Goal: Information Seeking & Learning: Learn about a topic

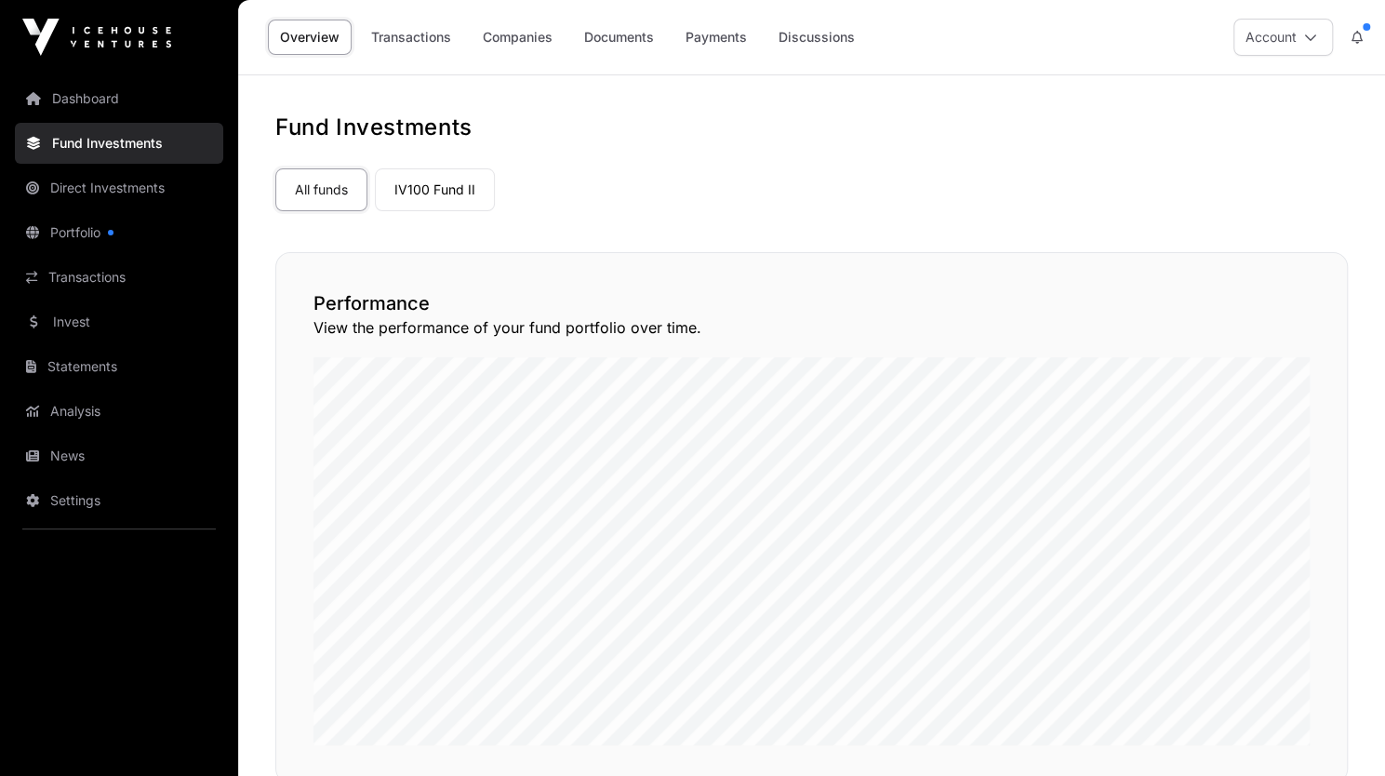
click at [409, 33] on link "Transactions" at bounding box center [411, 37] width 104 height 35
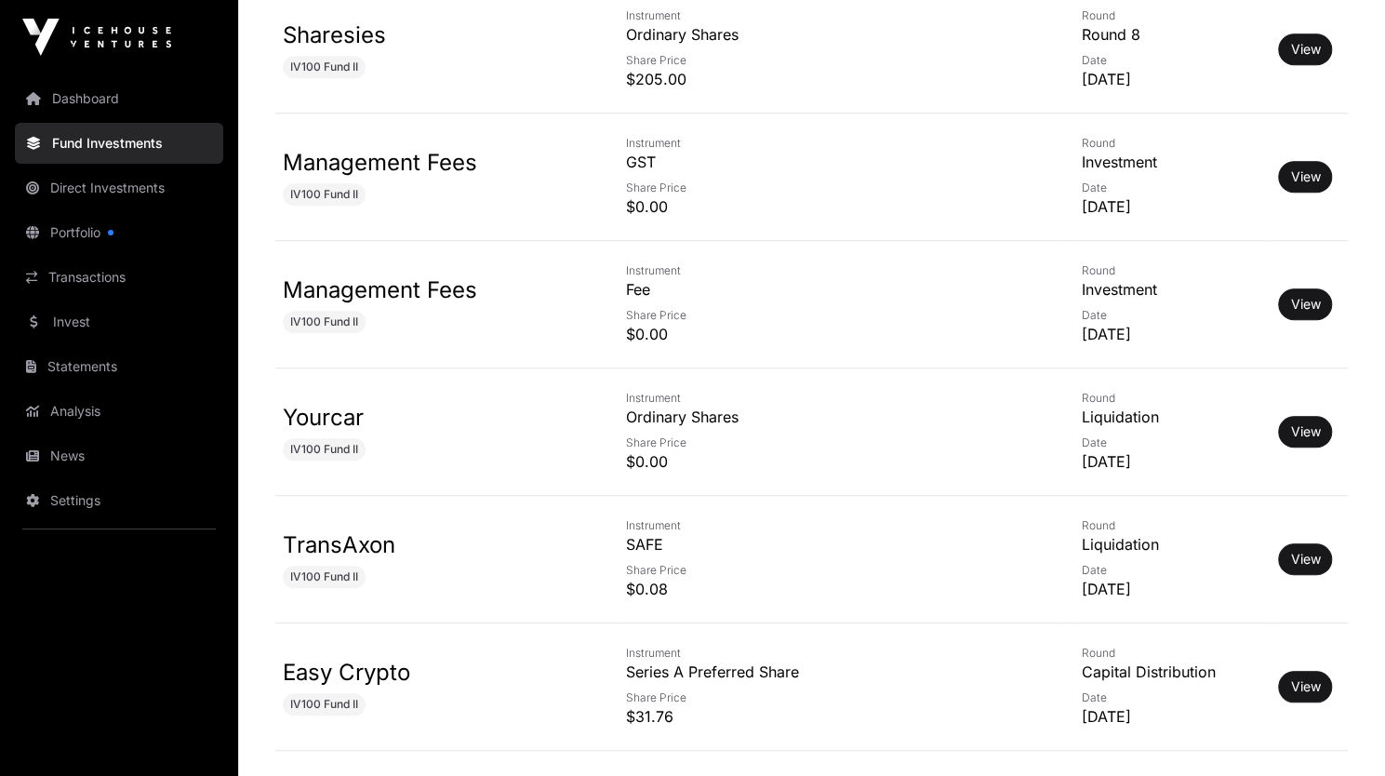
scroll to position [810, 0]
click at [1304, 437] on button "View" at bounding box center [1305, 431] width 54 height 32
click at [1303, 434] on link "View" at bounding box center [1305, 430] width 30 height 19
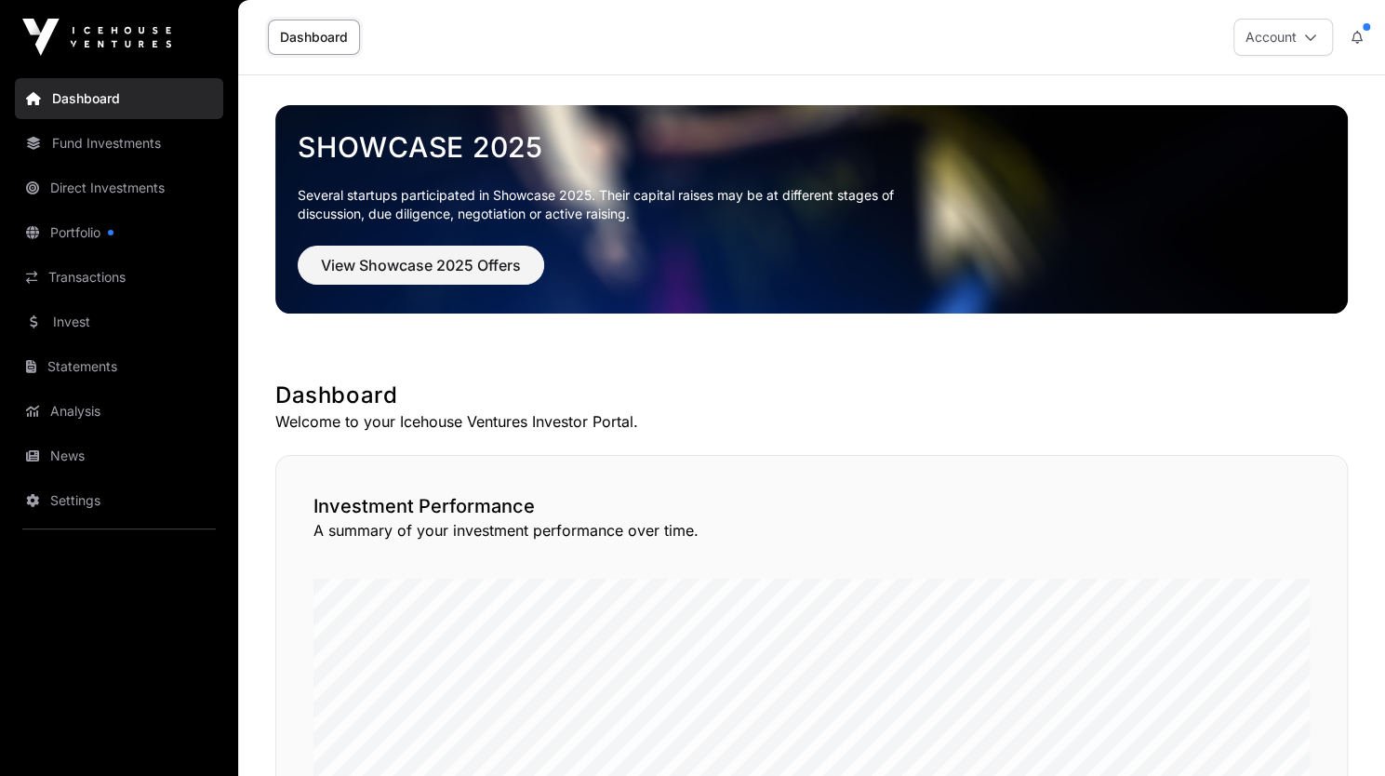
click at [105, 152] on link "Fund Investments" at bounding box center [119, 143] width 208 height 41
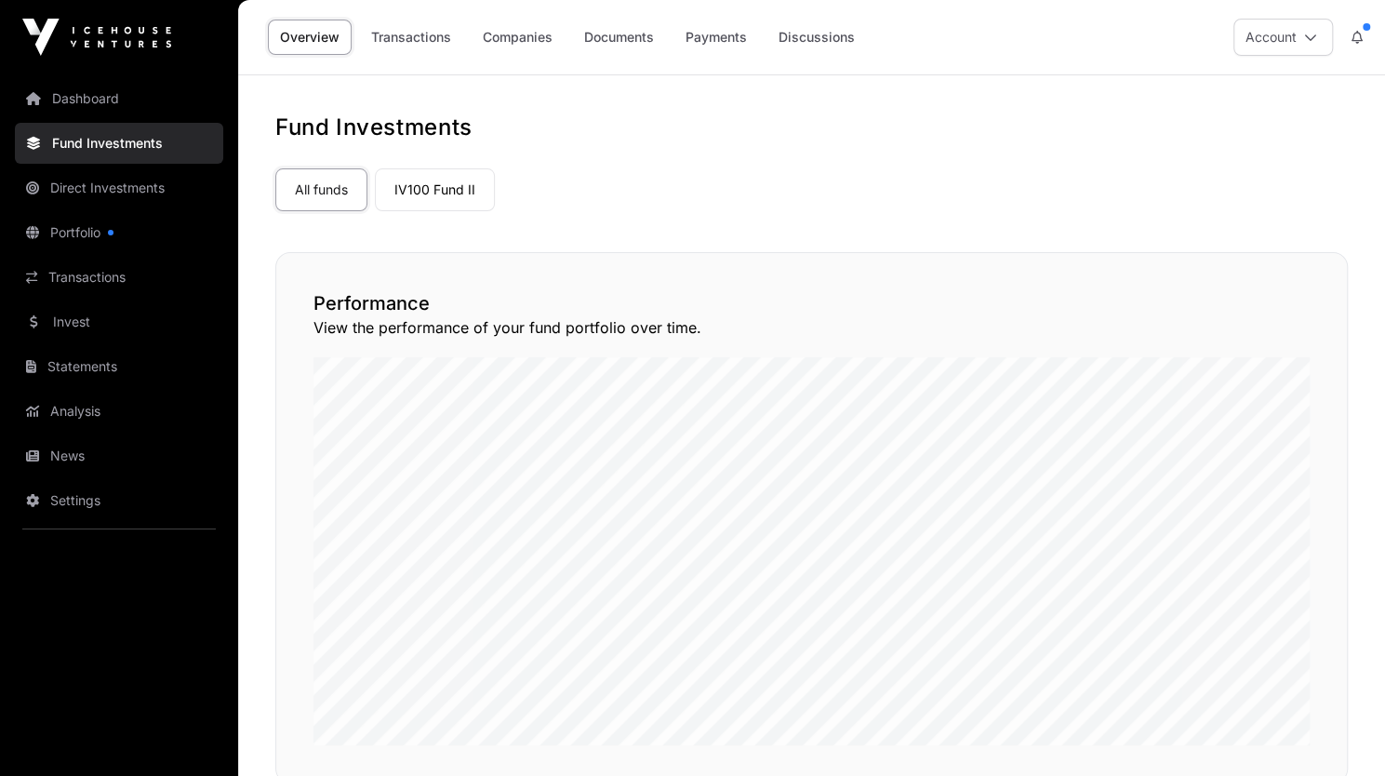
click at [407, 47] on link "Transactions" at bounding box center [411, 37] width 104 height 35
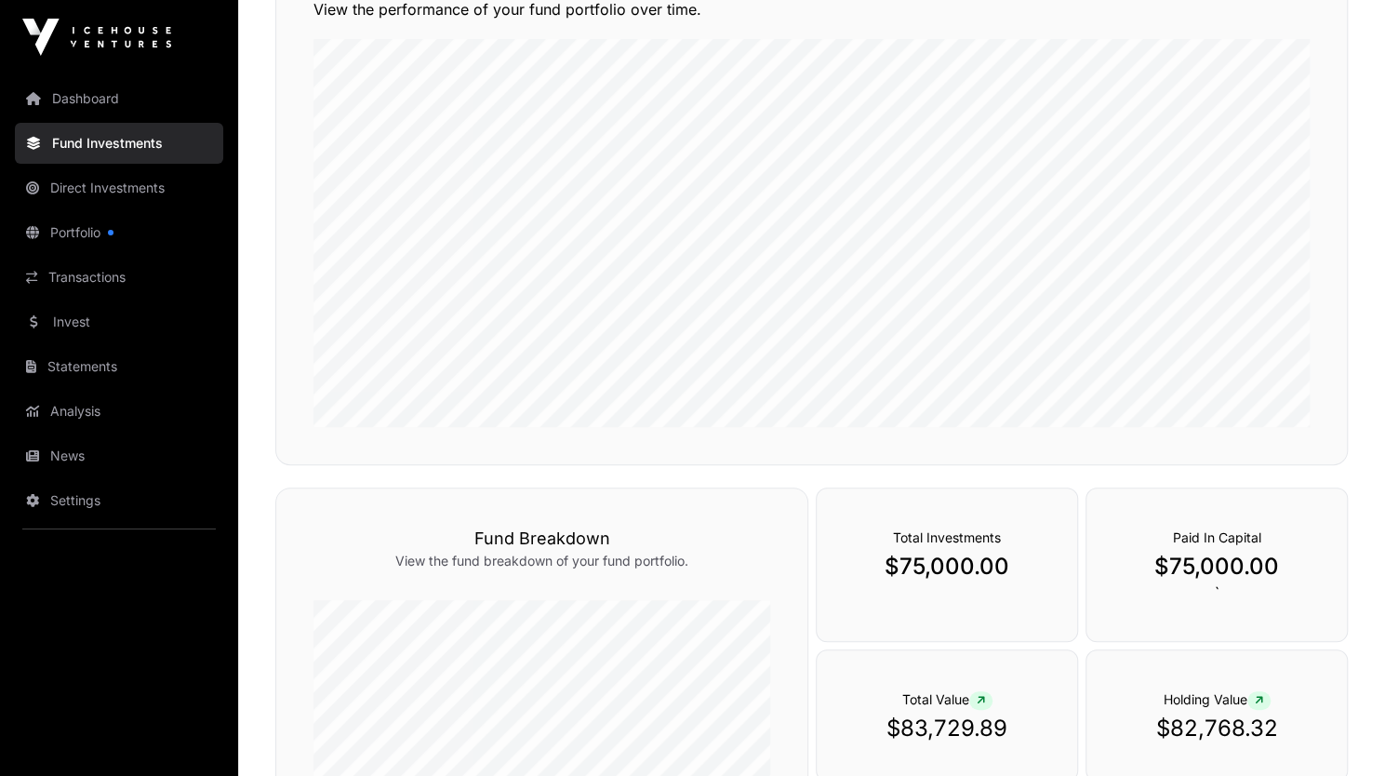
scroll to position [713, 0]
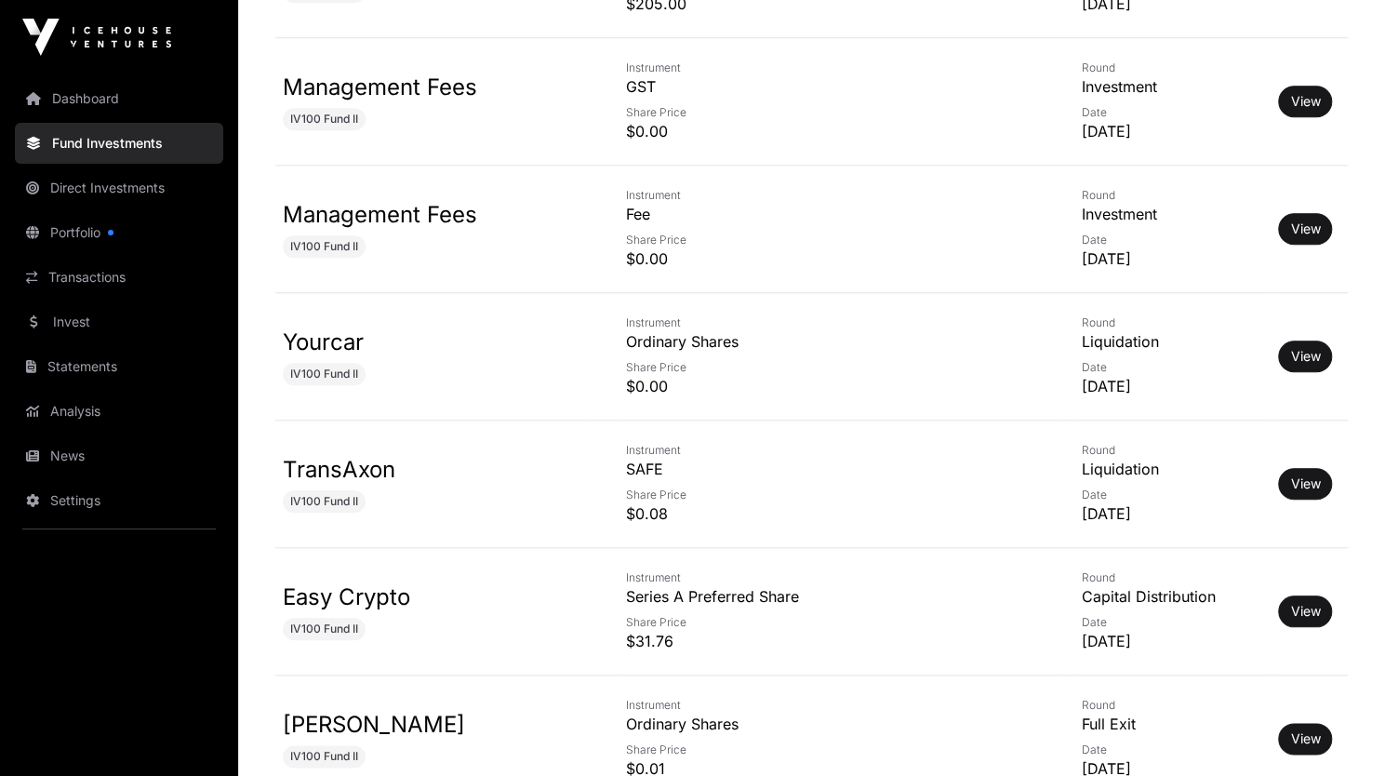
scroll to position [887, 0]
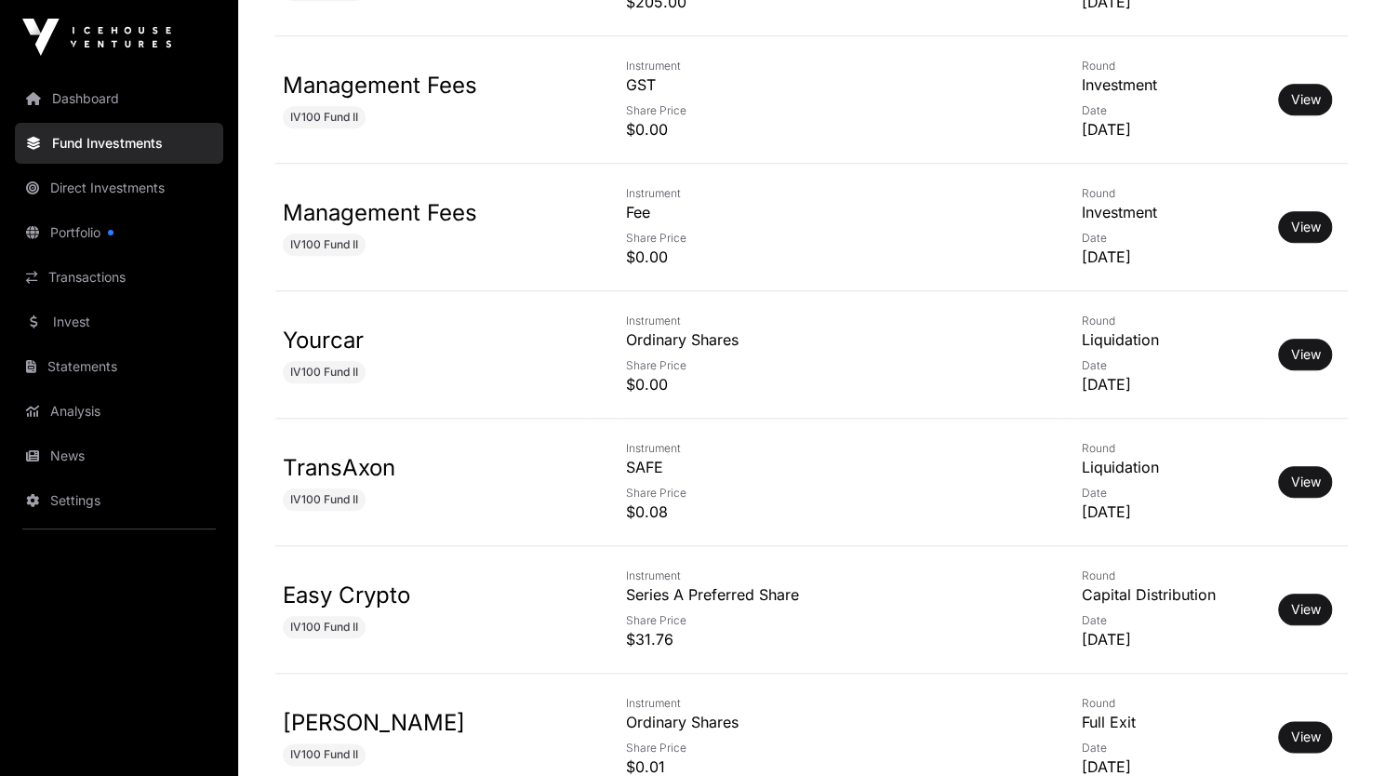
click at [1302, 353] on link "View" at bounding box center [1305, 354] width 30 height 19
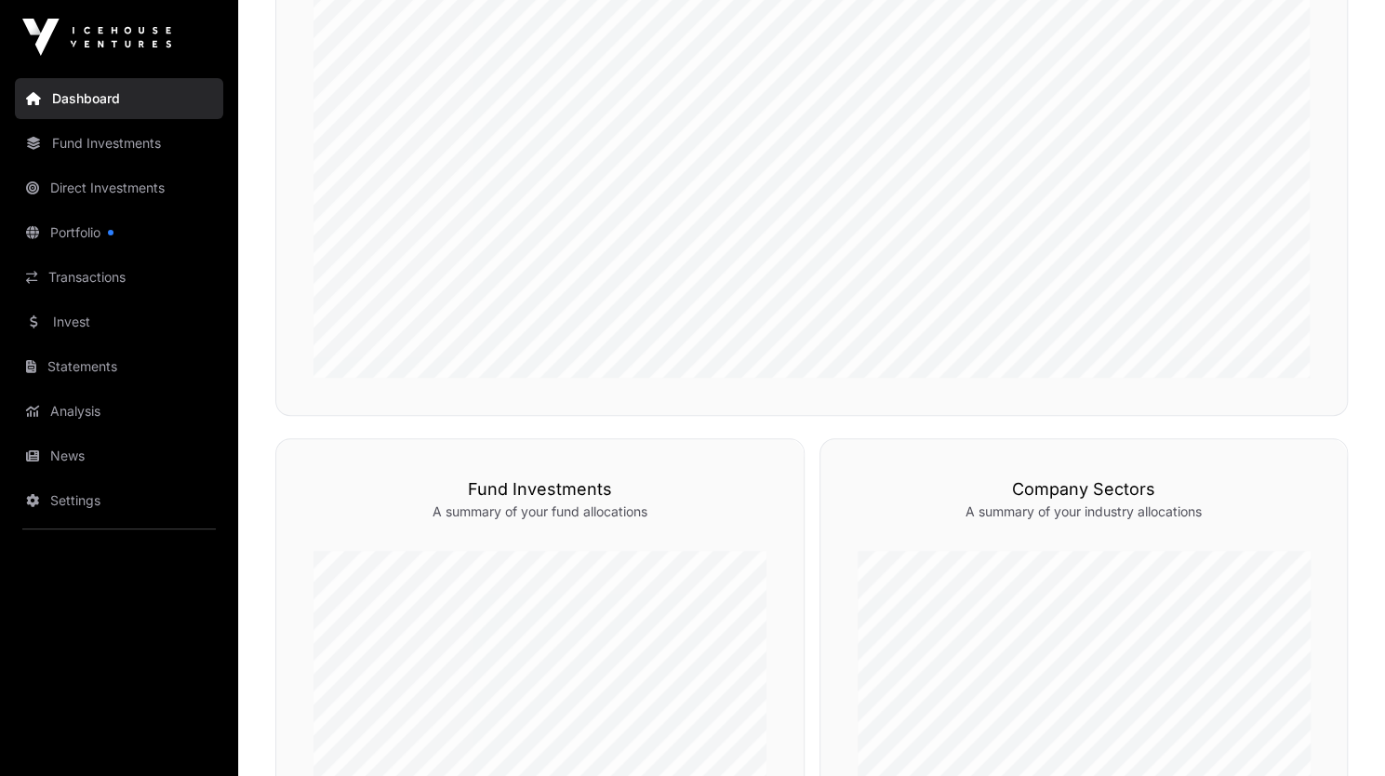
scroll to position [590, 0]
click at [110, 140] on link "Fund Investments" at bounding box center [119, 143] width 208 height 41
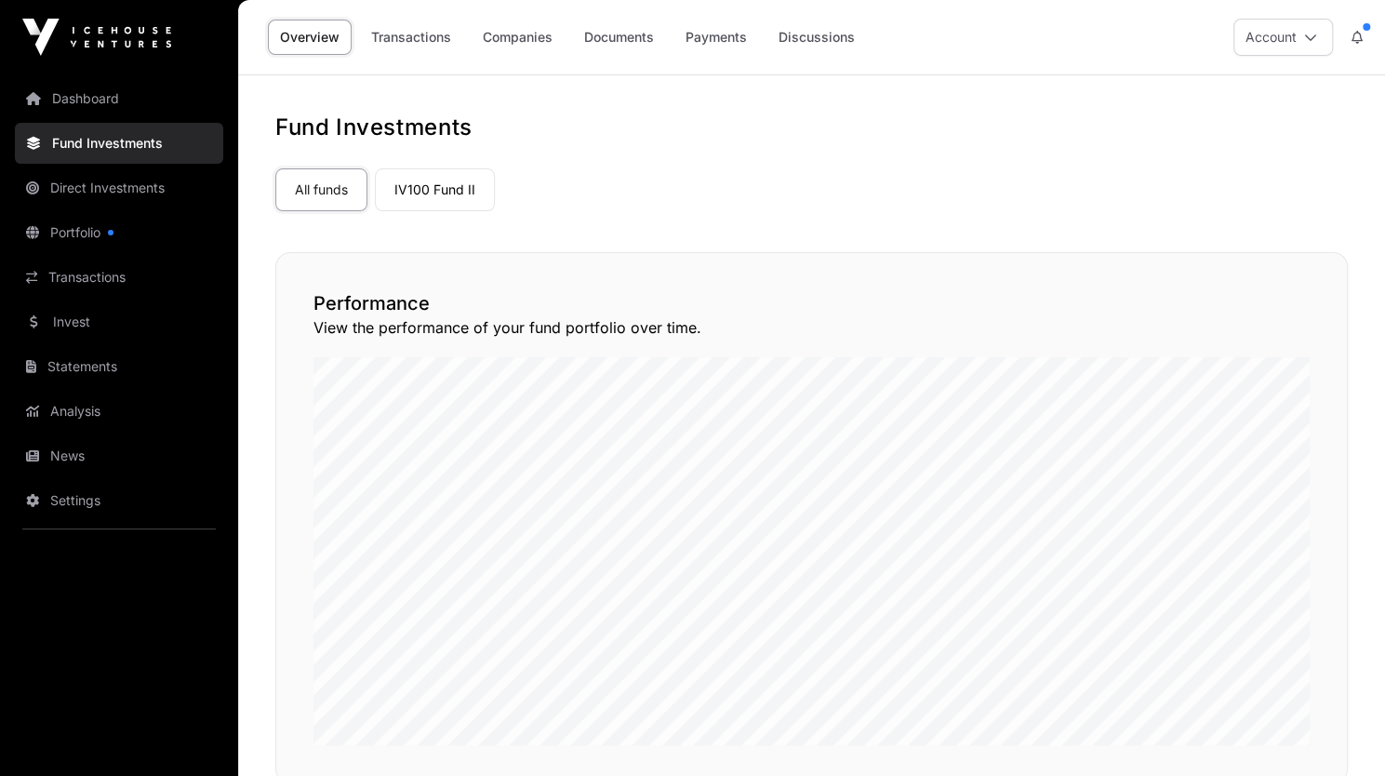
click at [522, 44] on link "Companies" at bounding box center [518, 37] width 94 height 35
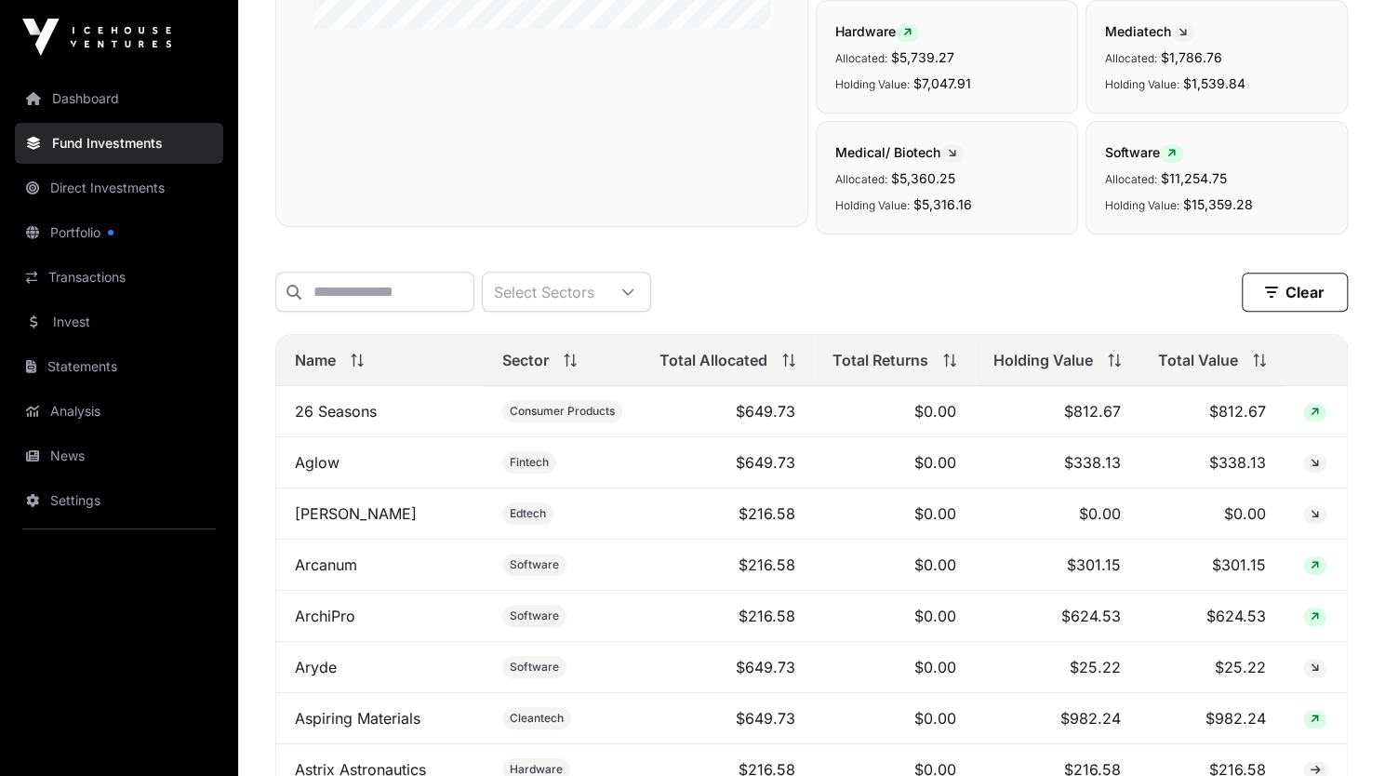
scroll to position [699, 0]
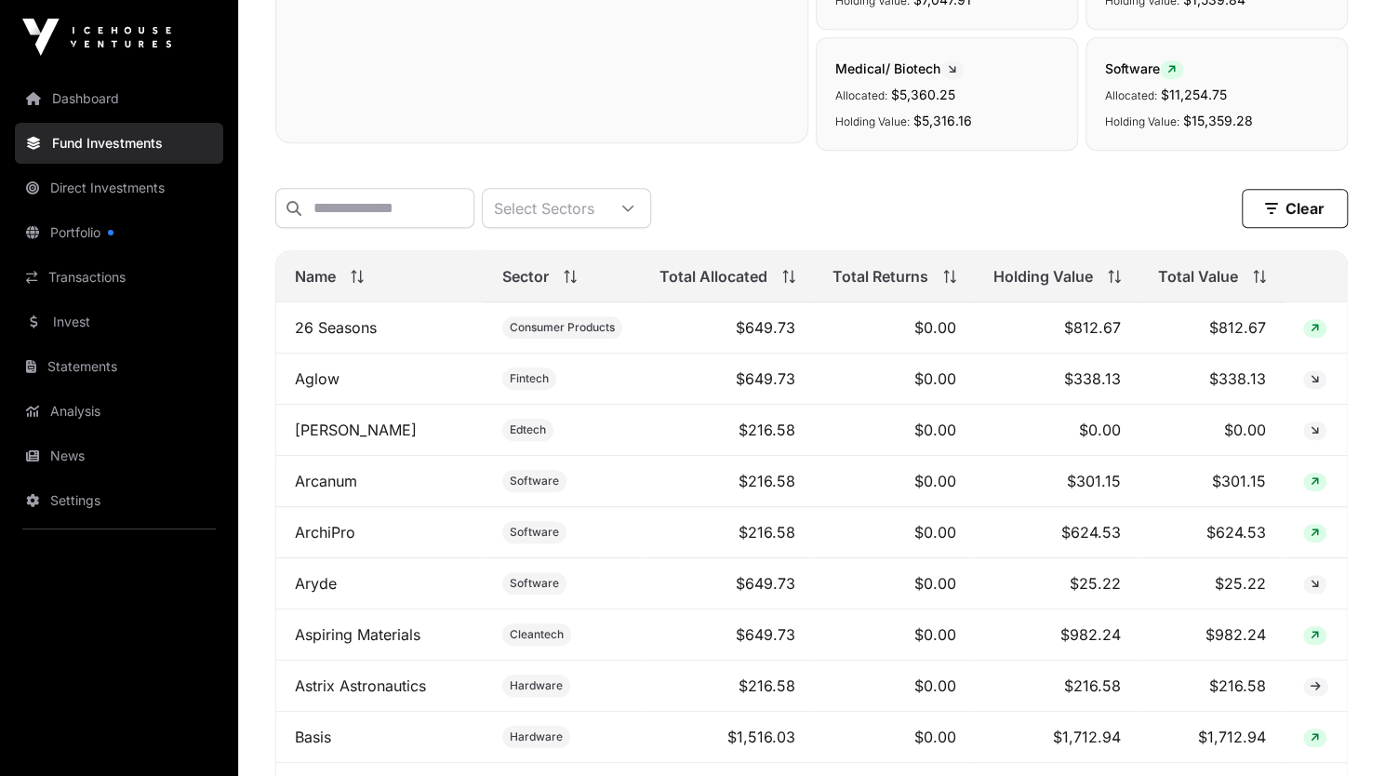
click at [1226, 287] on span "Total Value" at bounding box center [1198, 276] width 80 height 22
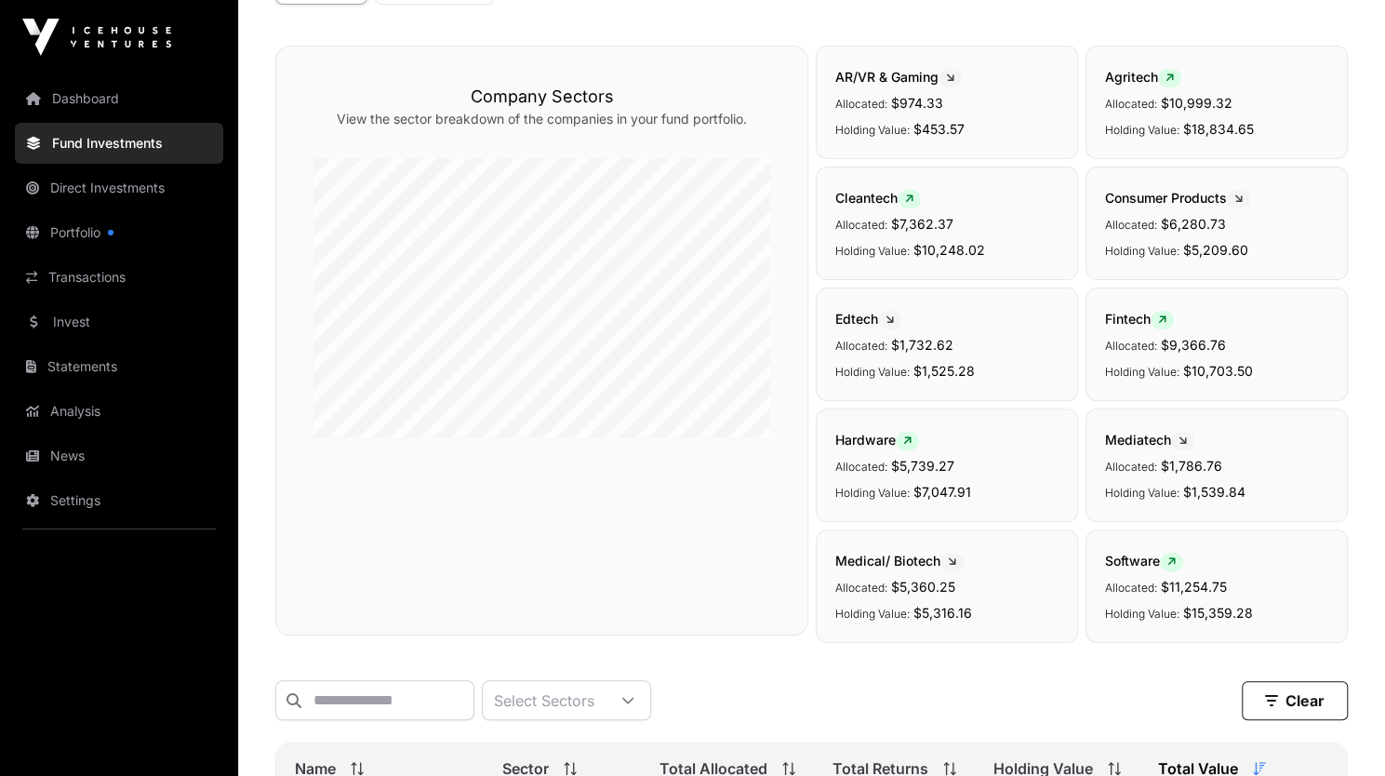
scroll to position [0, 0]
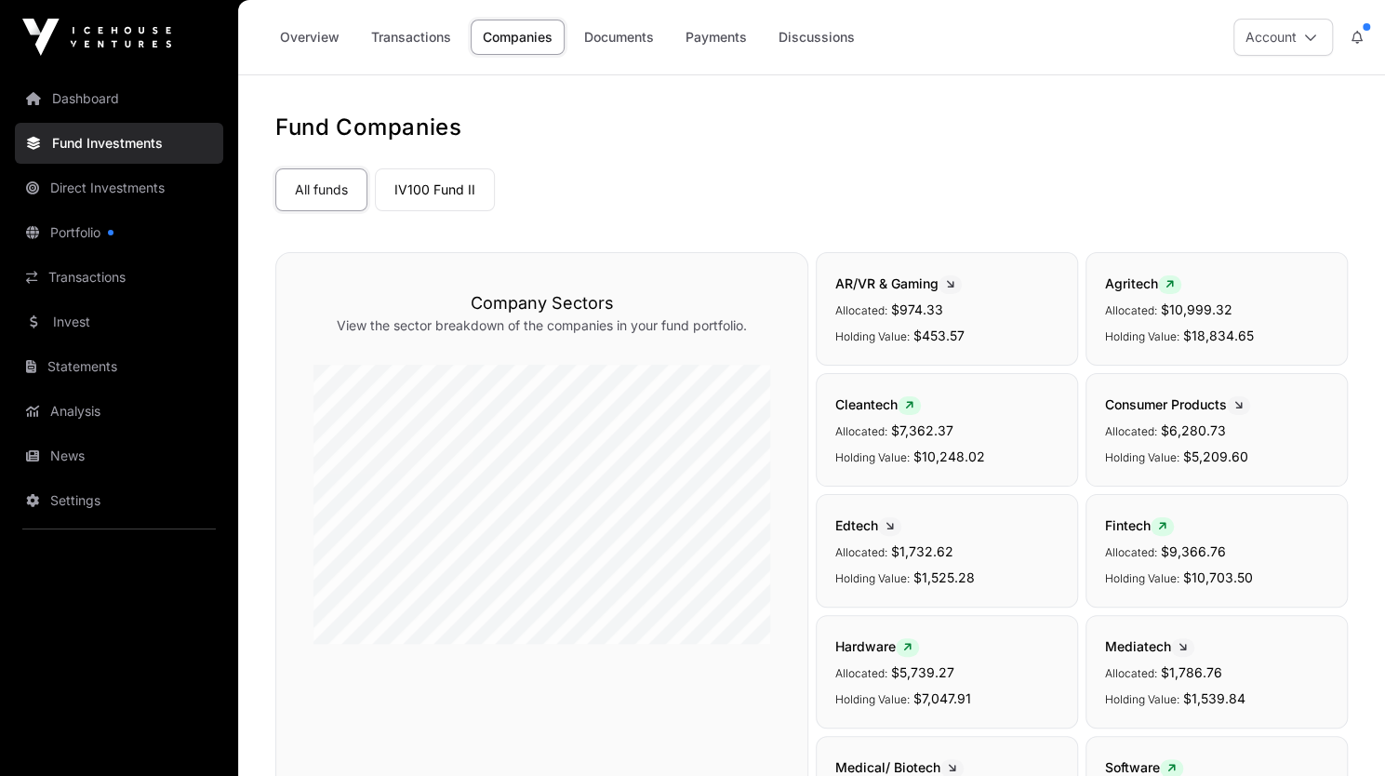
click at [326, 39] on link "Overview" at bounding box center [310, 37] width 84 height 35
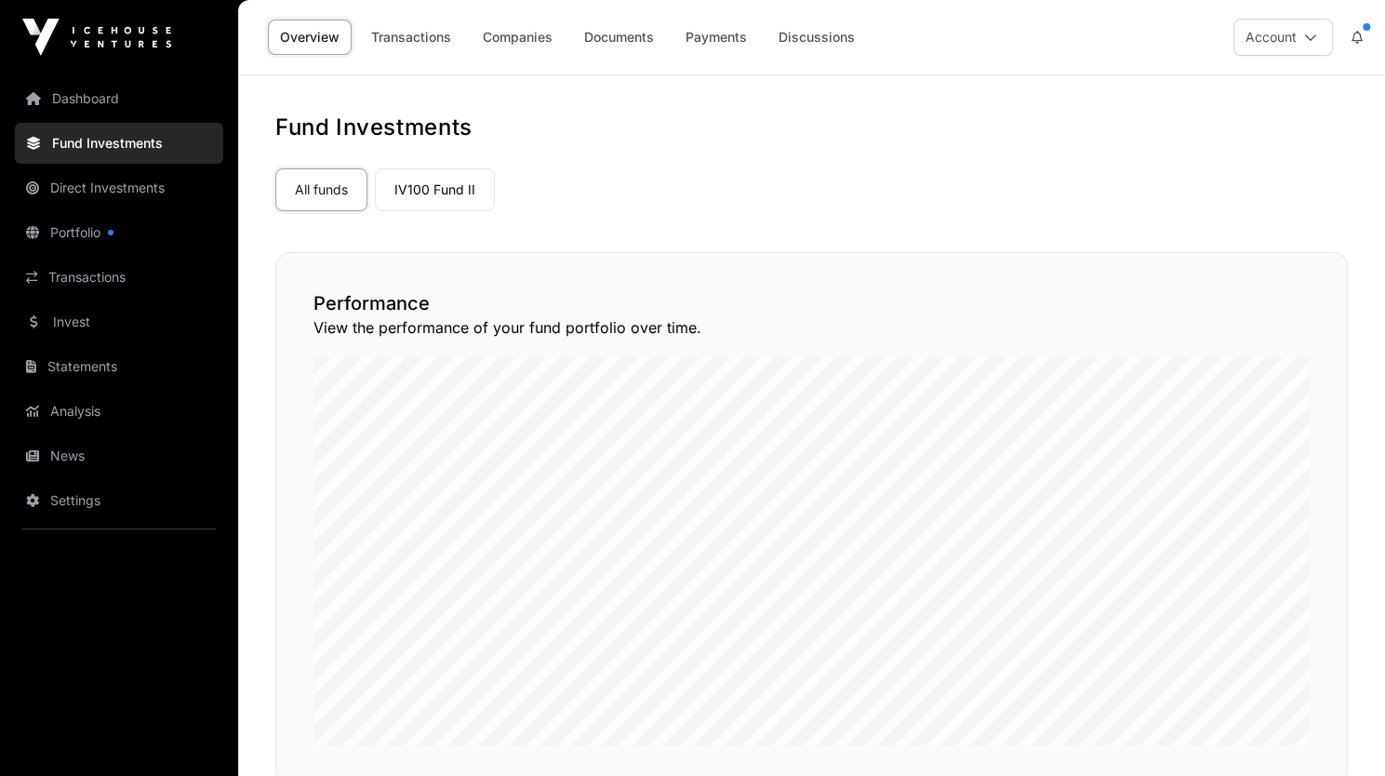
click at [503, 29] on link "Companies" at bounding box center [518, 37] width 94 height 35
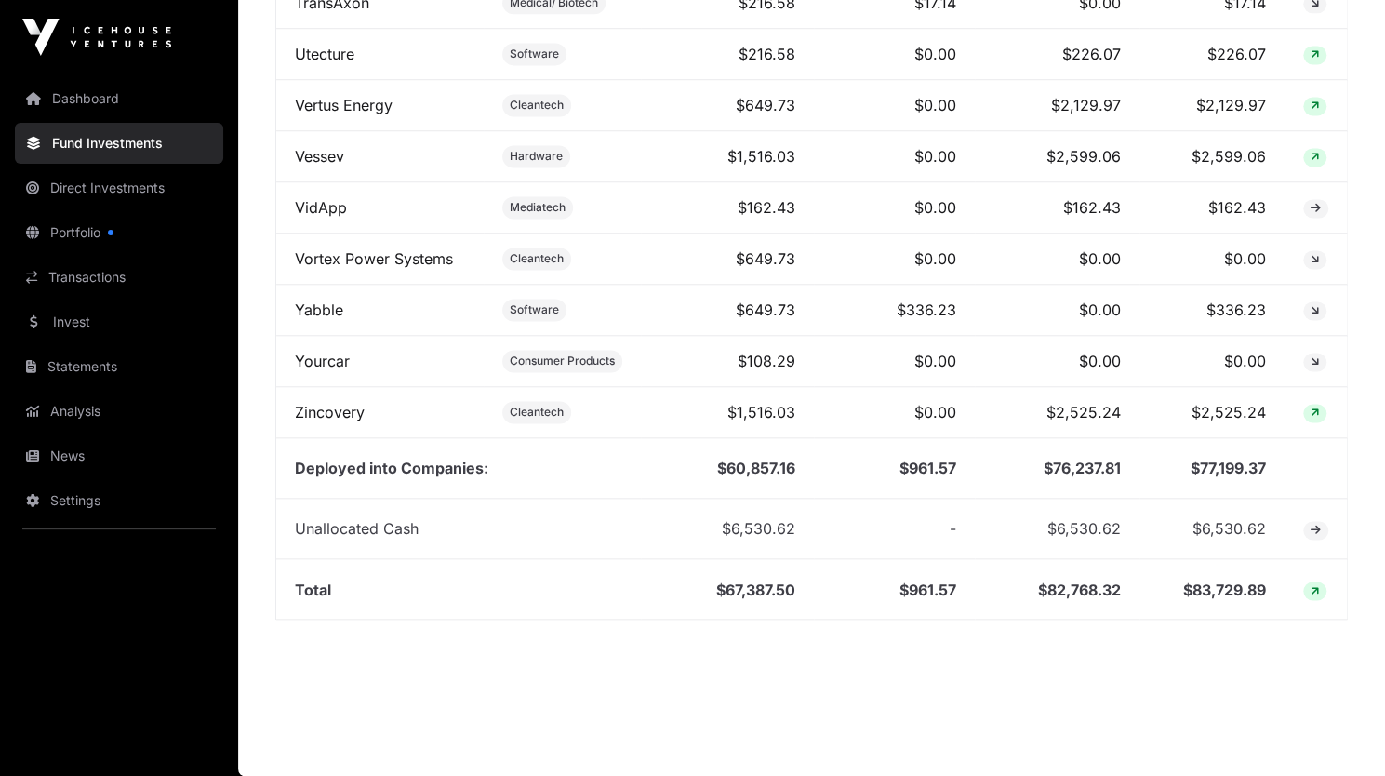
scroll to position [5853, 0]
click at [340, 370] on link "Yourcar" at bounding box center [322, 361] width 55 height 19
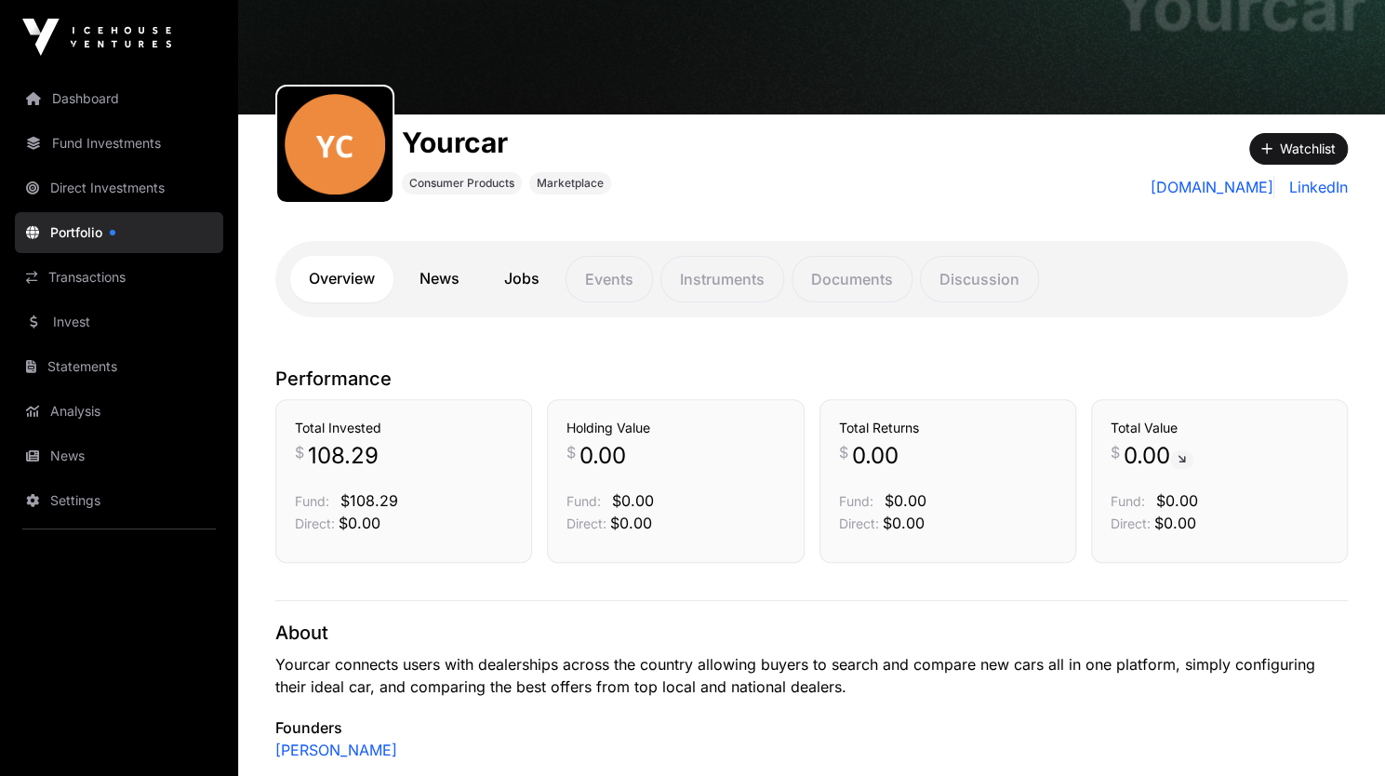
scroll to position [136, 0]
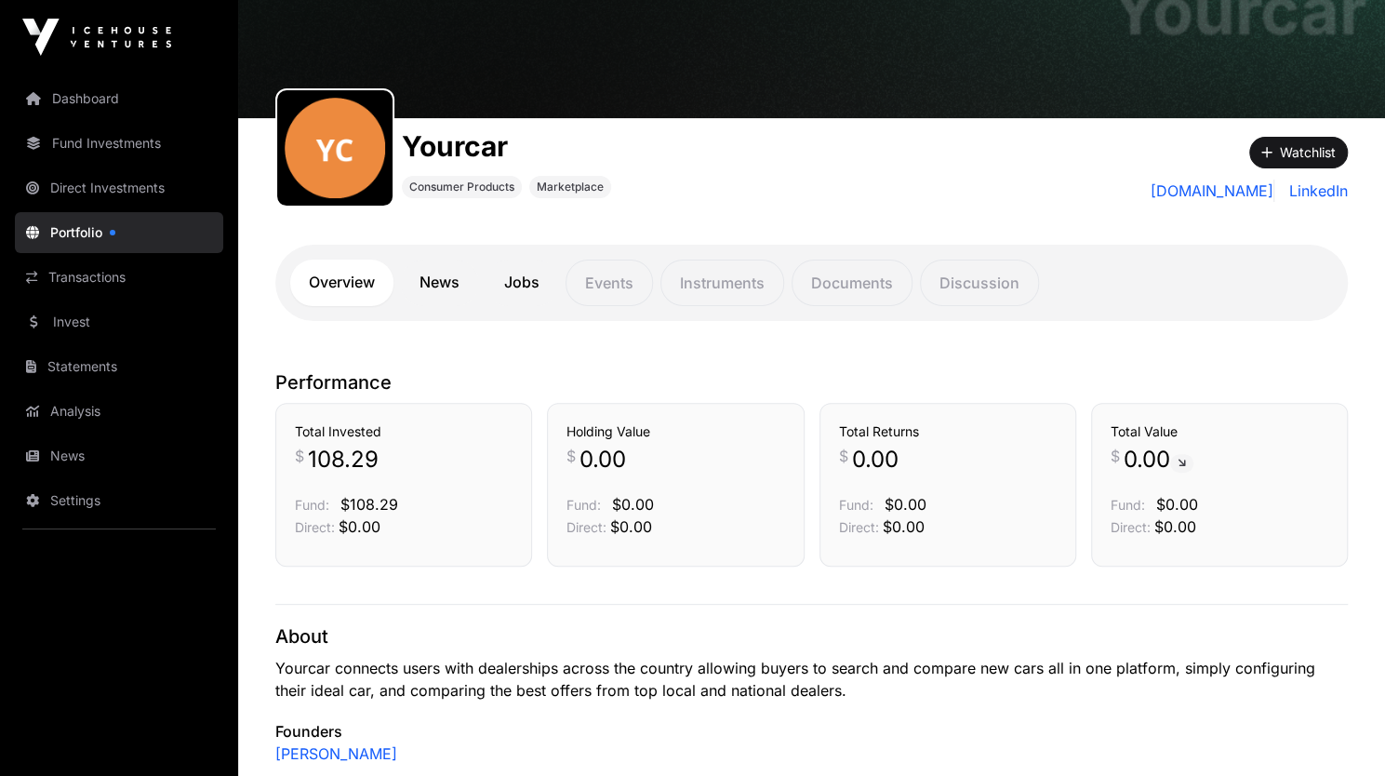
click at [454, 281] on link "News" at bounding box center [439, 283] width 77 height 47
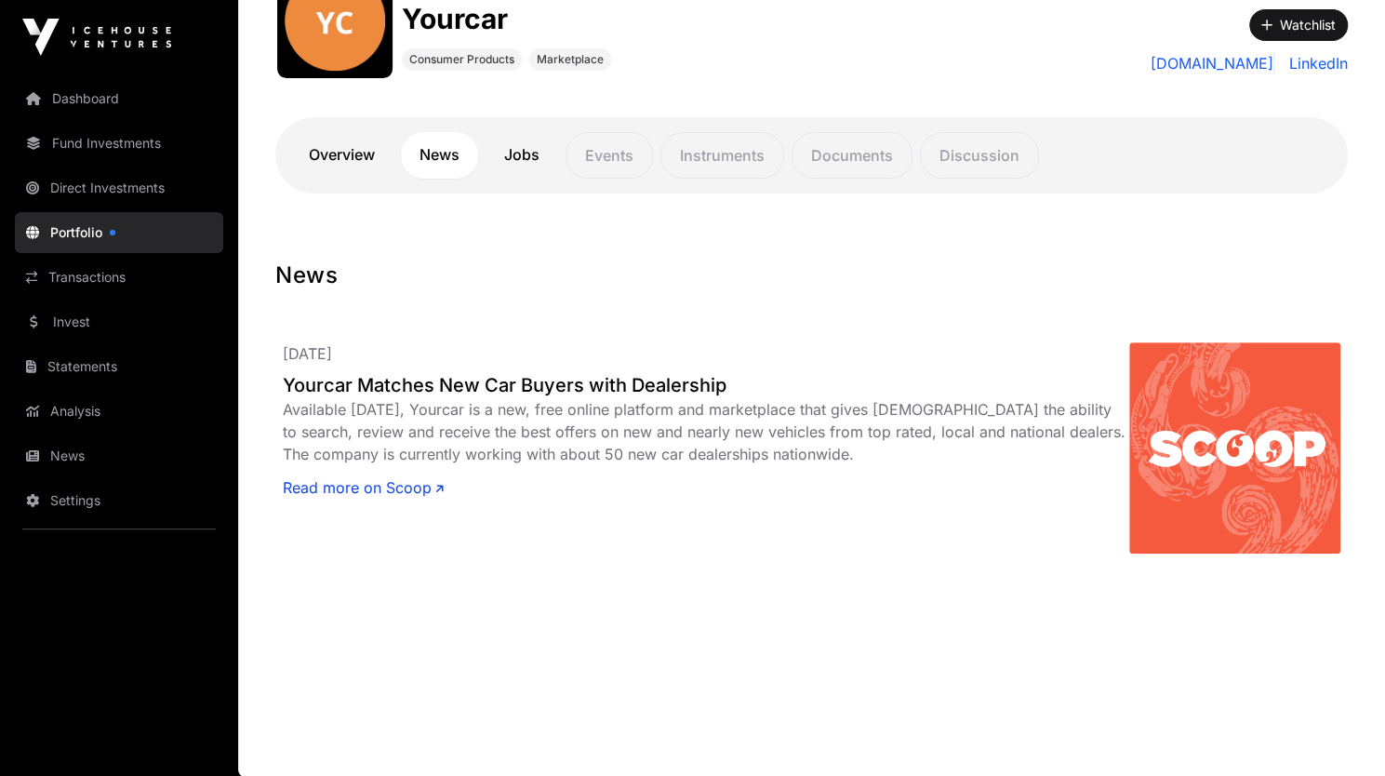
scroll to position [111, 0]
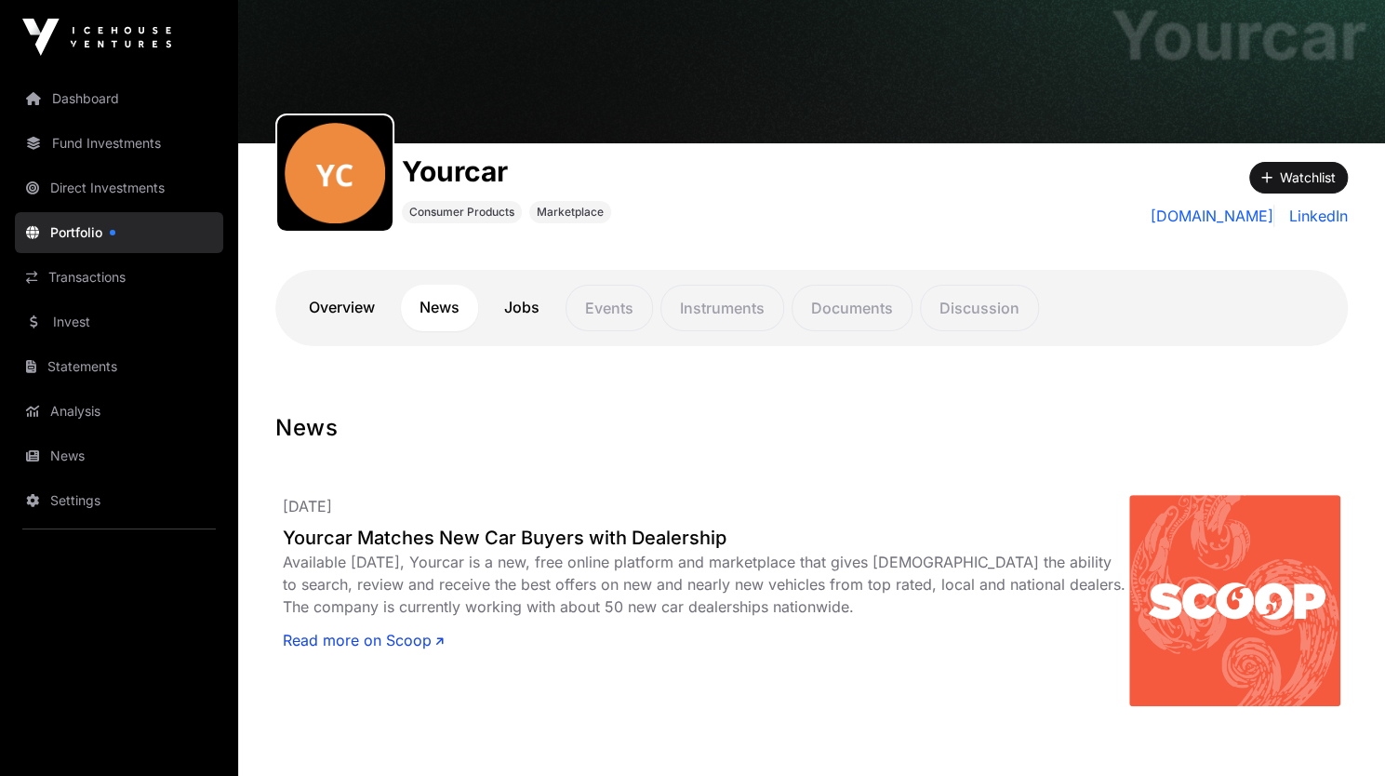
click at [1232, 212] on link "[DOMAIN_NAME]" at bounding box center [1213, 216] width 124 height 22
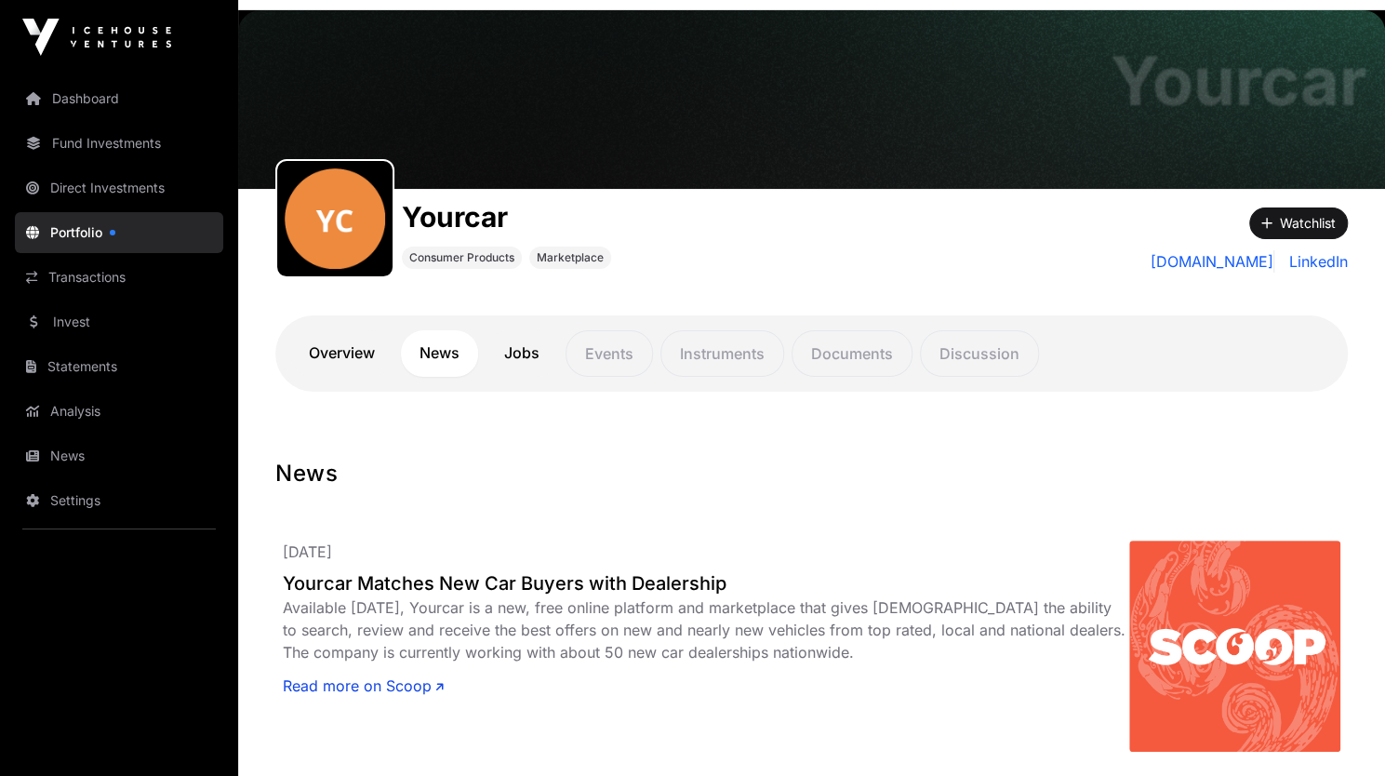
scroll to position [64, 0]
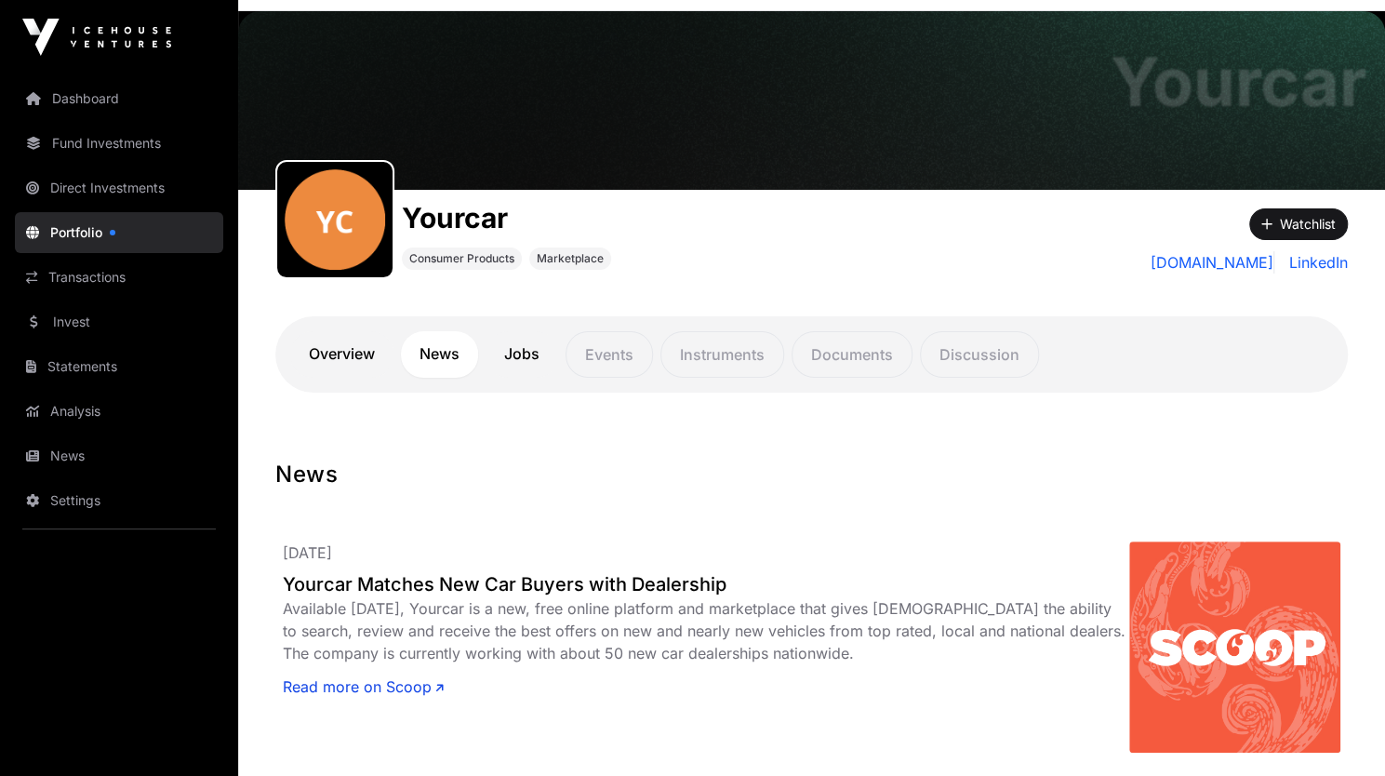
click at [99, 274] on link "Transactions" at bounding box center [119, 277] width 208 height 41
